Goal: Information Seeking & Learning: Learn about a topic

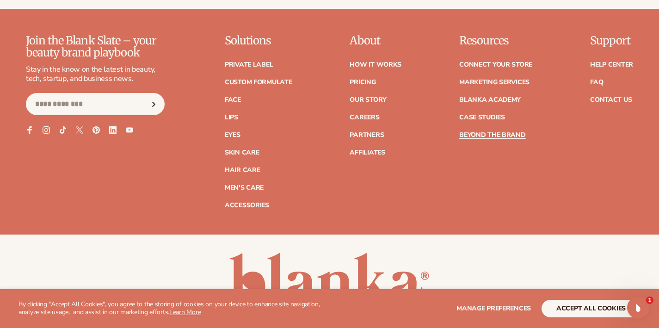
scroll to position [4127, 0]
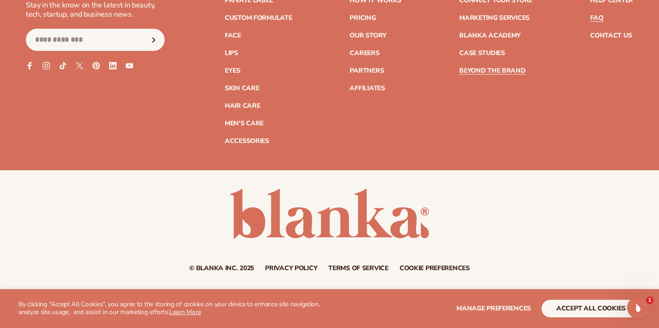
click at [601, 21] on link "FAQ" at bounding box center [596, 18] width 13 height 6
click at [614, 34] on link "Contact Us" at bounding box center [611, 35] width 42 height 6
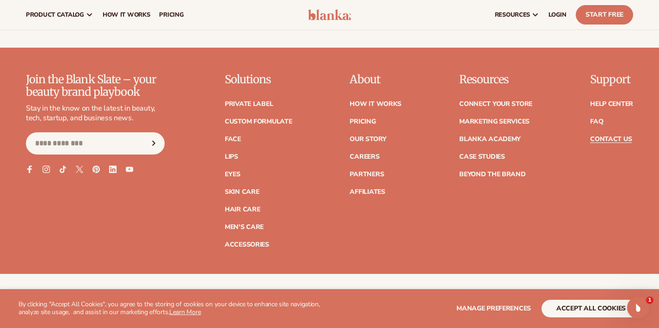
scroll to position [789, 0]
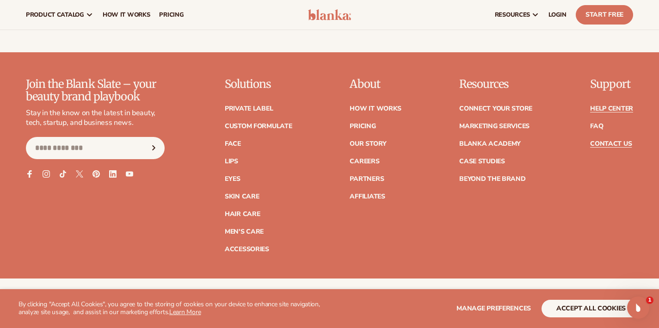
click at [622, 107] on link "Help Center" at bounding box center [611, 108] width 43 height 6
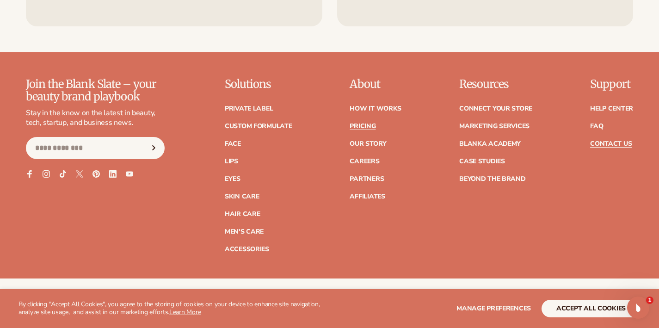
click at [368, 126] on link "Pricing" at bounding box center [363, 126] width 26 height 6
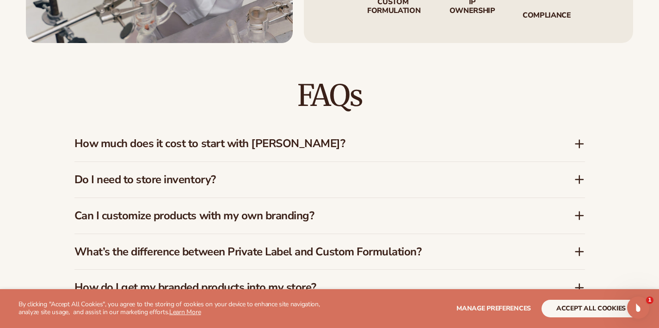
scroll to position [1318, 0]
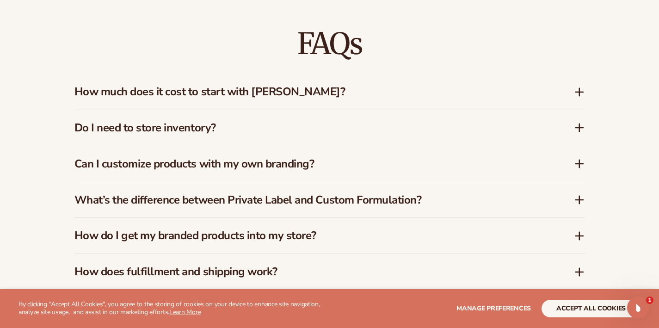
click at [581, 194] on icon at bounding box center [579, 199] width 11 height 11
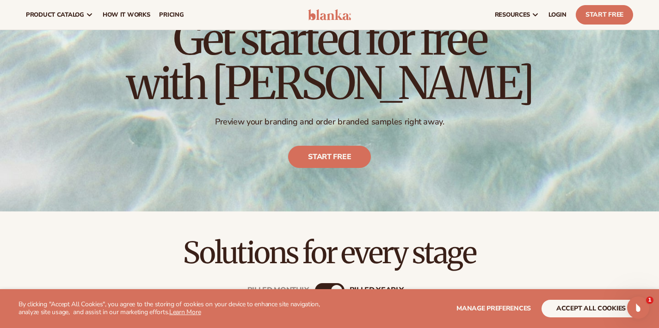
scroll to position [0, 0]
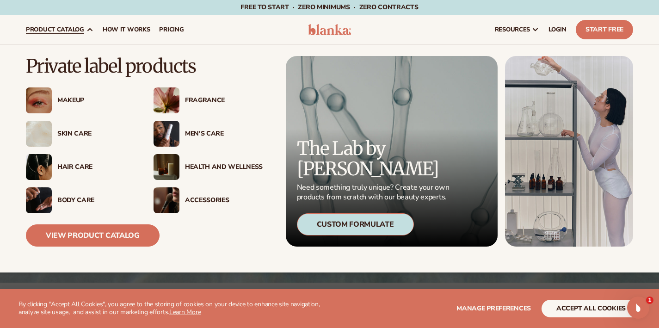
click at [84, 30] on span "product catalog" at bounding box center [55, 29] width 58 height 7
click at [101, 235] on link "View Product Catalog" at bounding box center [93, 235] width 134 height 22
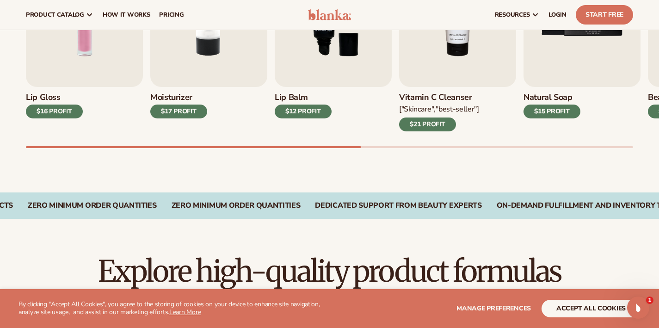
scroll to position [248, 0]
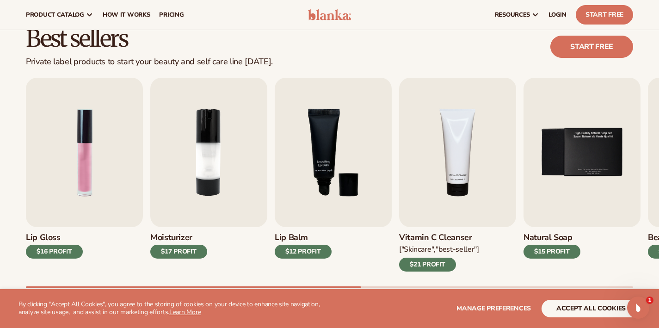
click at [647, 79] on div "Best sellers Private label products to start your beauty and self care line tod…" at bounding box center [329, 167] width 659 height 332
click at [648, 79] on div "Best sellers Private label products to start your beauty and self care line tod…" at bounding box center [329, 167] width 659 height 332
click at [644, 134] on div "Lip Gloss $16 PROFIT Moisturizer $17 PROFIT Lip Balm" at bounding box center [342, 183] width 633 height 211
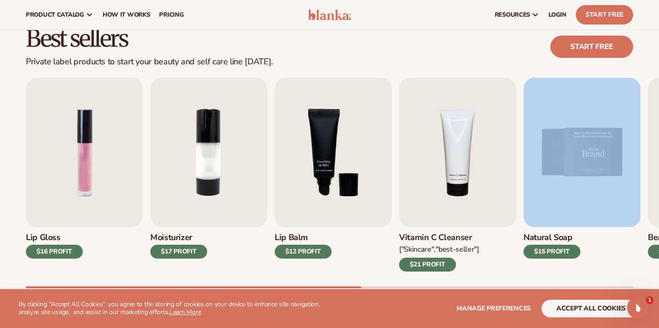
drag, startPoint x: 644, startPoint y: 134, endPoint x: 593, endPoint y: 141, distance: 51.8
click at [596, 143] on div "Lip Gloss $16 PROFIT Moisturizer $17 PROFIT Lip Balm" at bounding box center [342, 183] width 633 height 211
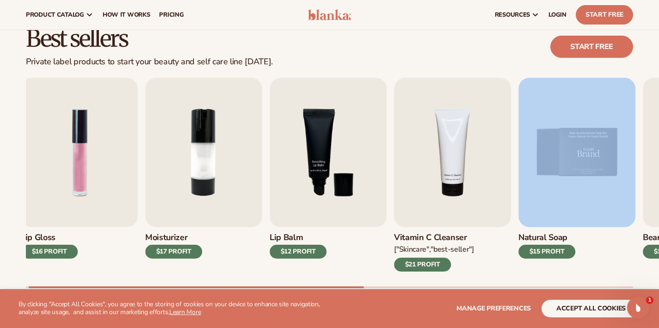
click at [519, 166] on img "5 / 9" at bounding box center [577, 152] width 117 height 149
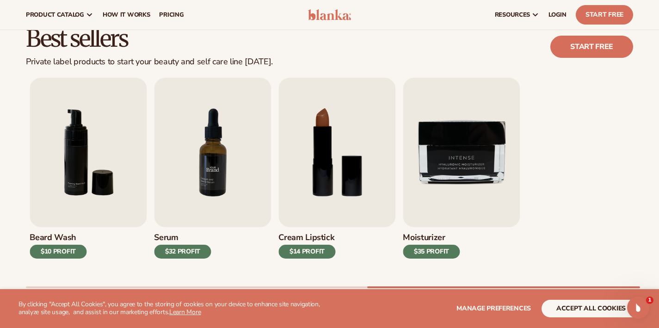
click at [14, 179] on div "Best sellers Private label products to start your beauty and self care line tod…" at bounding box center [329, 167] width 659 height 332
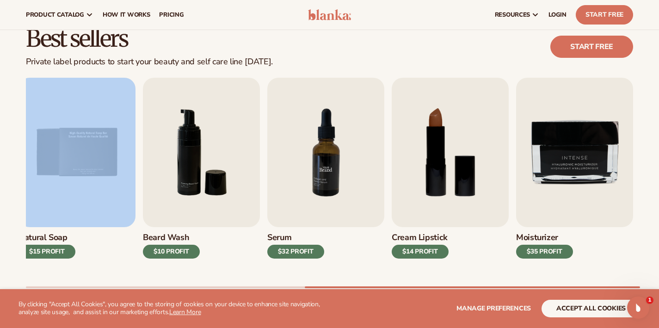
click at [362, 213] on img "7 / 9" at bounding box center [325, 152] width 117 height 149
click at [330, 188] on img "7 / 9" at bounding box center [325, 152] width 117 height 149
click at [278, 257] on div "$32 PROFIT" at bounding box center [295, 252] width 57 height 14
click at [319, 204] on img "7 / 9" at bounding box center [325, 152] width 117 height 149
click at [320, 205] on img "7 / 9" at bounding box center [325, 152] width 117 height 149
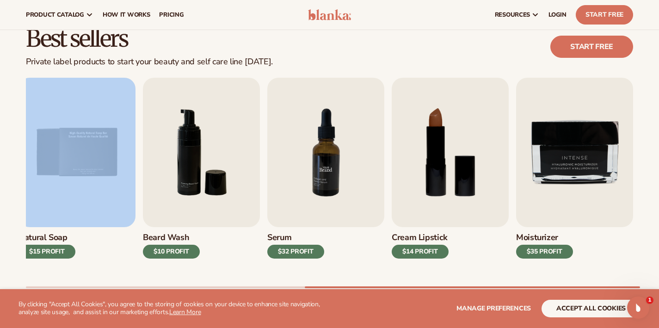
click at [327, 172] on img "7 / 9" at bounding box center [325, 152] width 117 height 149
click at [327, 171] on img "7 / 9" at bounding box center [325, 152] width 117 height 149
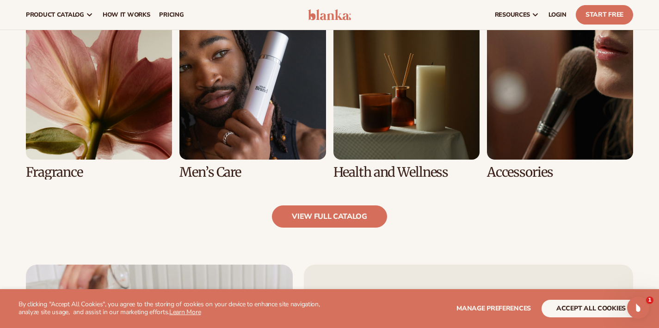
scroll to position [779, 0]
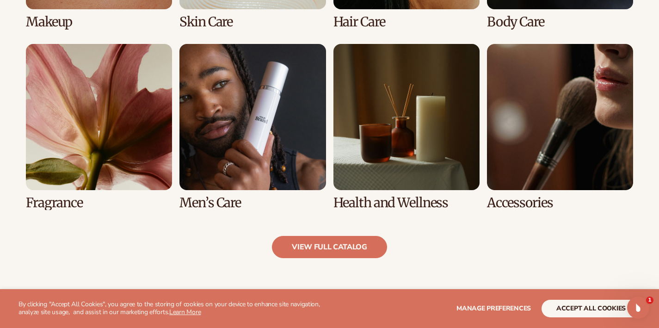
scroll to position [829, 0]
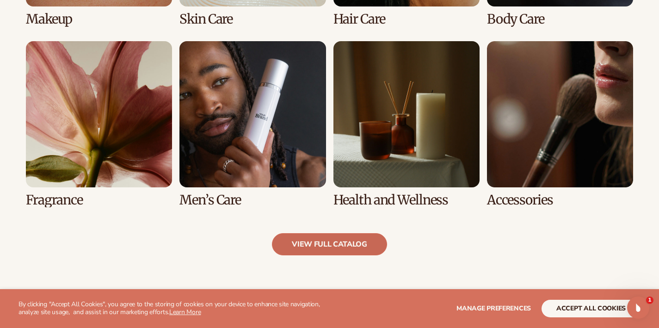
click at [336, 255] on link "view full catalog" at bounding box center [329, 244] width 115 height 22
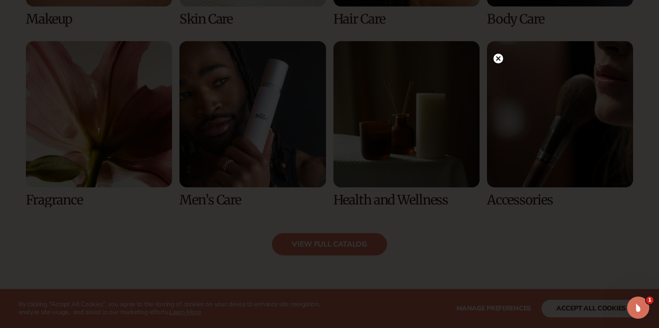
click at [501, 59] on circle at bounding box center [499, 59] width 10 height 10
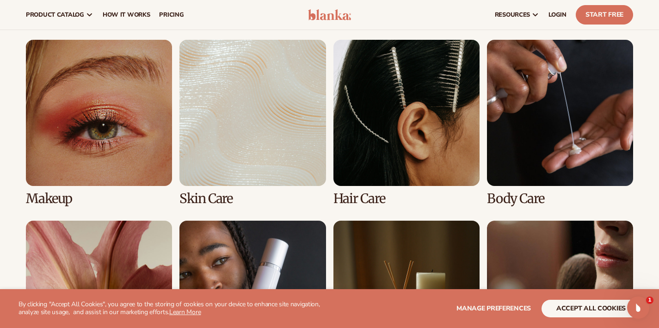
scroll to position [640, 0]
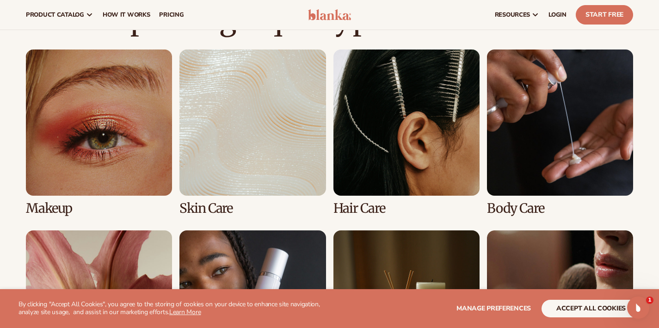
click at [152, 176] on link "1 / 8" at bounding box center [99, 133] width 146 height 166
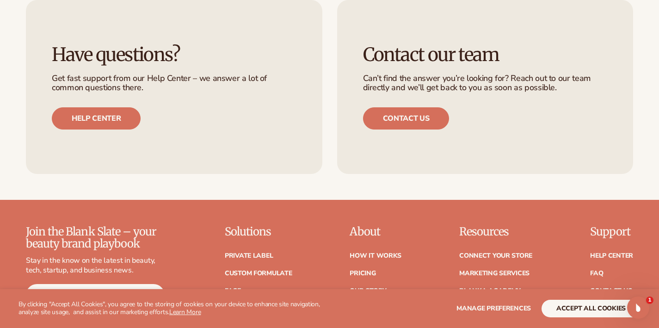
scroll to position [1629, 0]
